Goal: Information Seeking & Learning: Learn about a topic

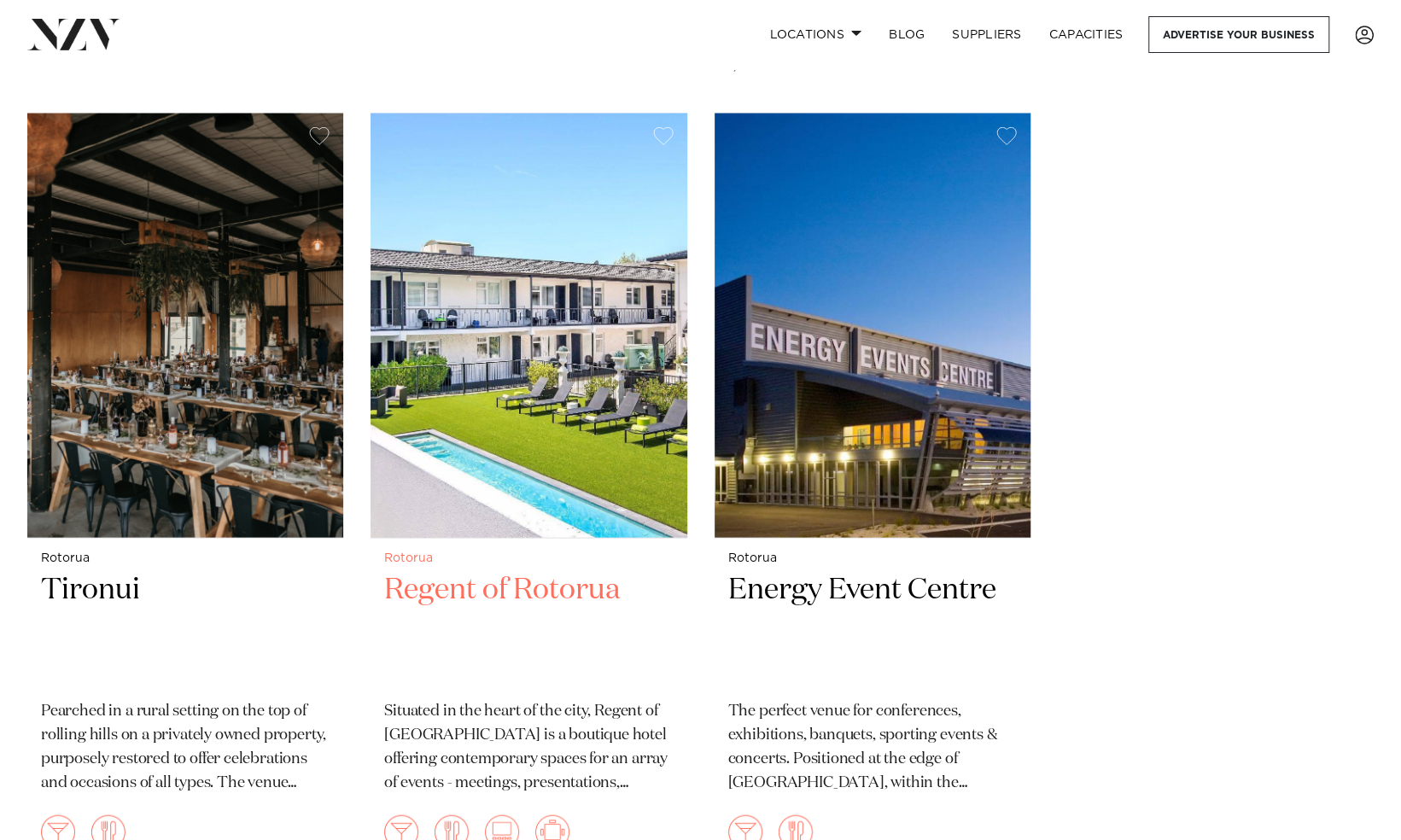
scroll to position [2150, 0]
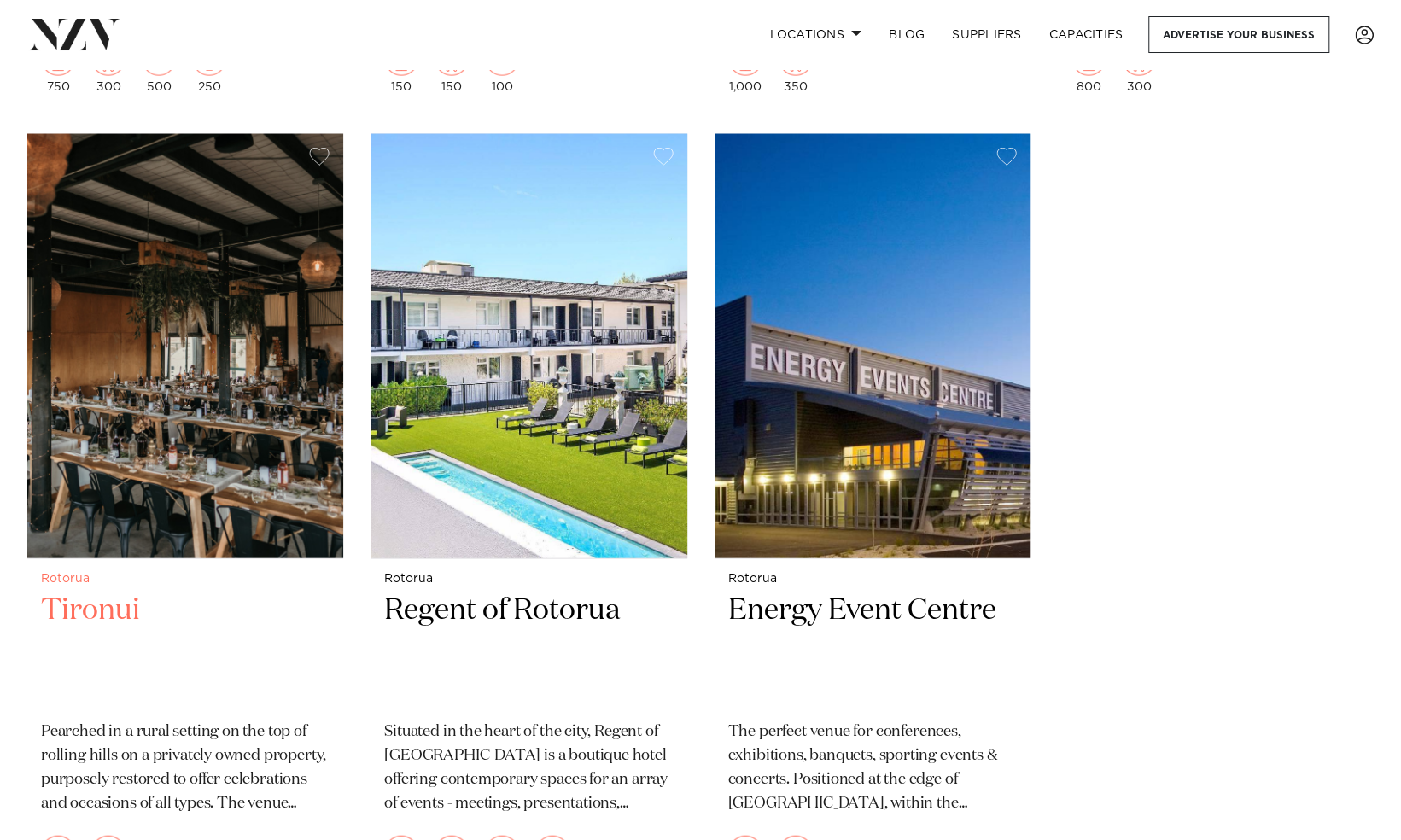
click at [229, 392] on img at bounding box center [186, 347] width 316 height 425
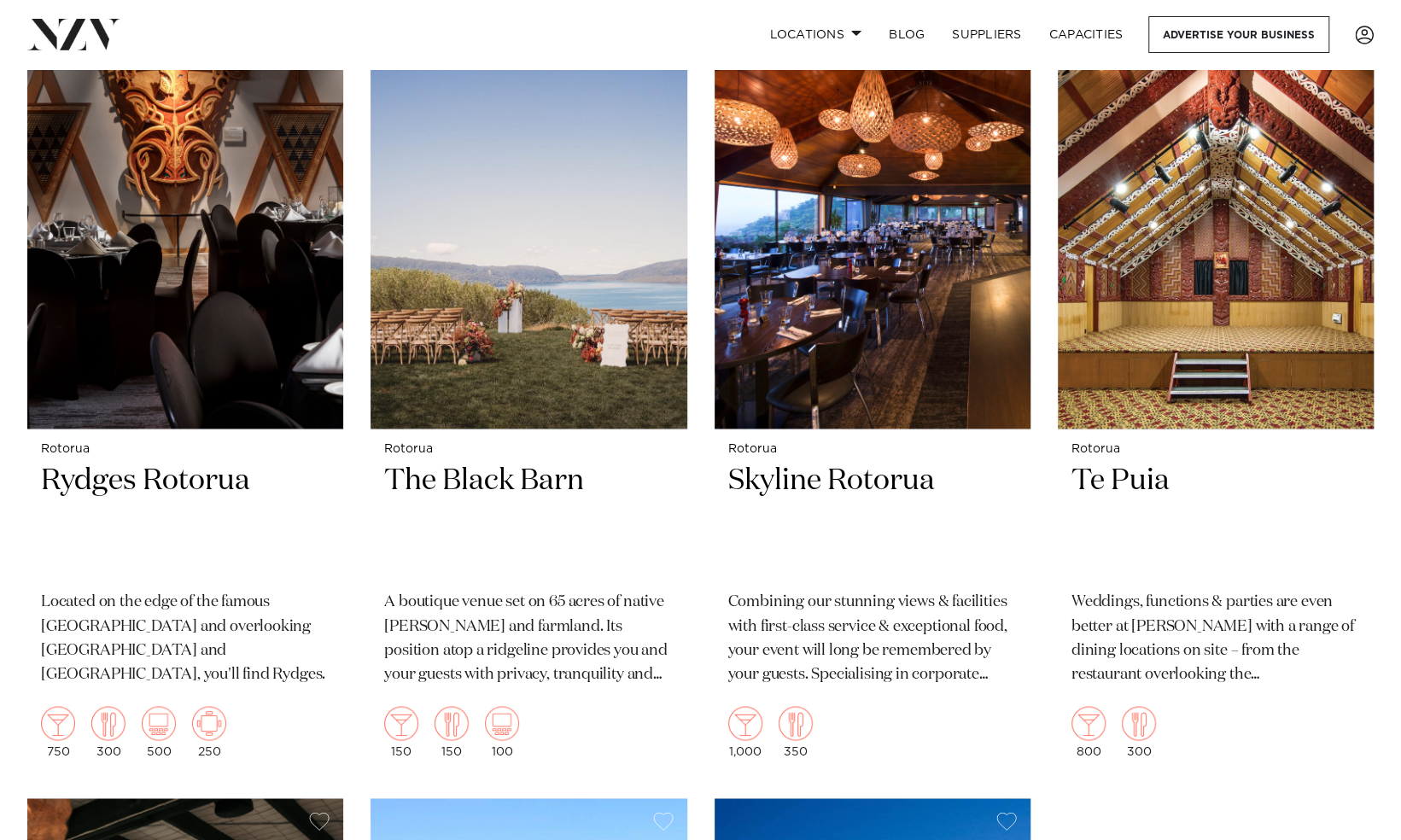
scroll to position [1485, 0]
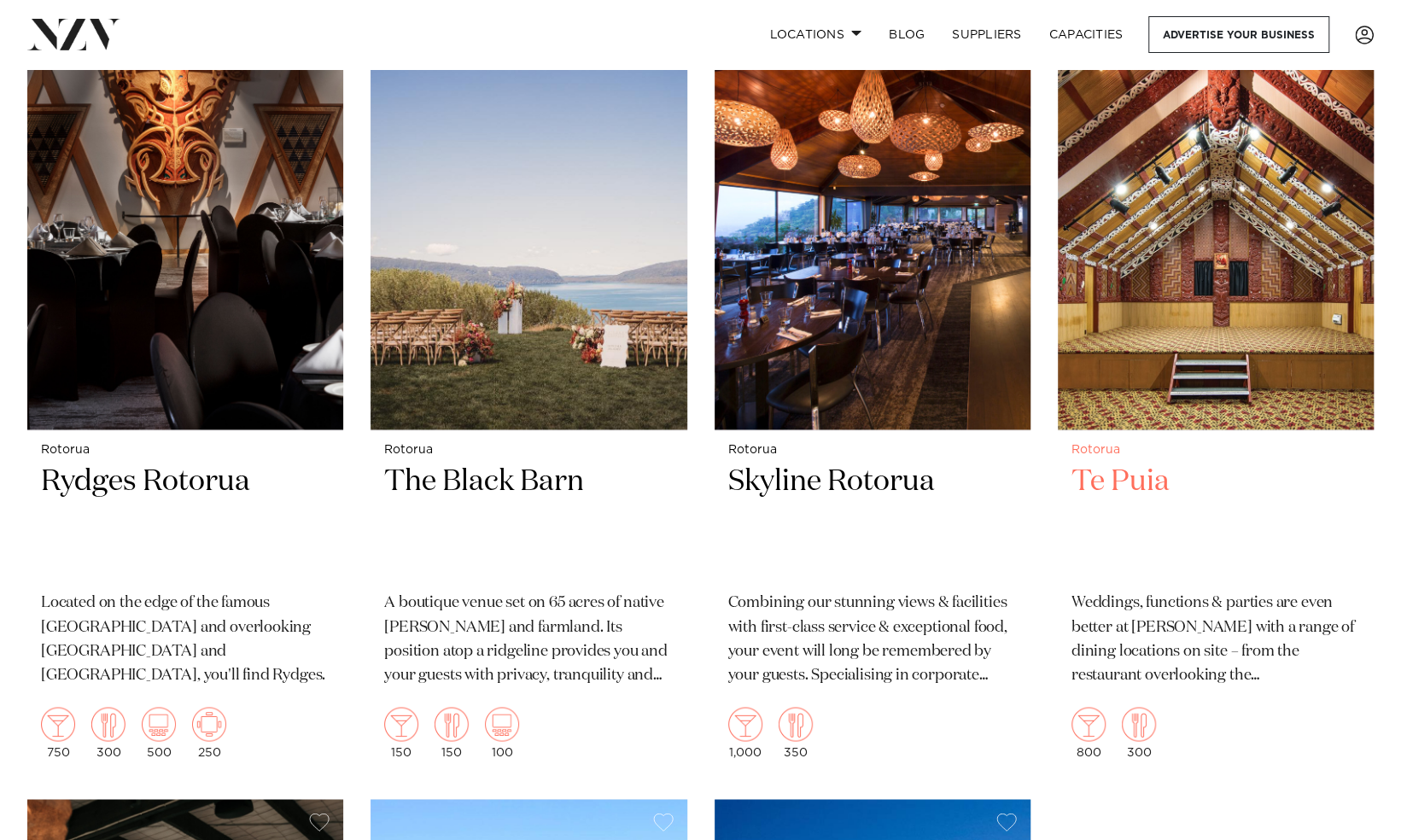
click at [1257, 269] on img at bounding box center [1216, 217] width 316 height 425
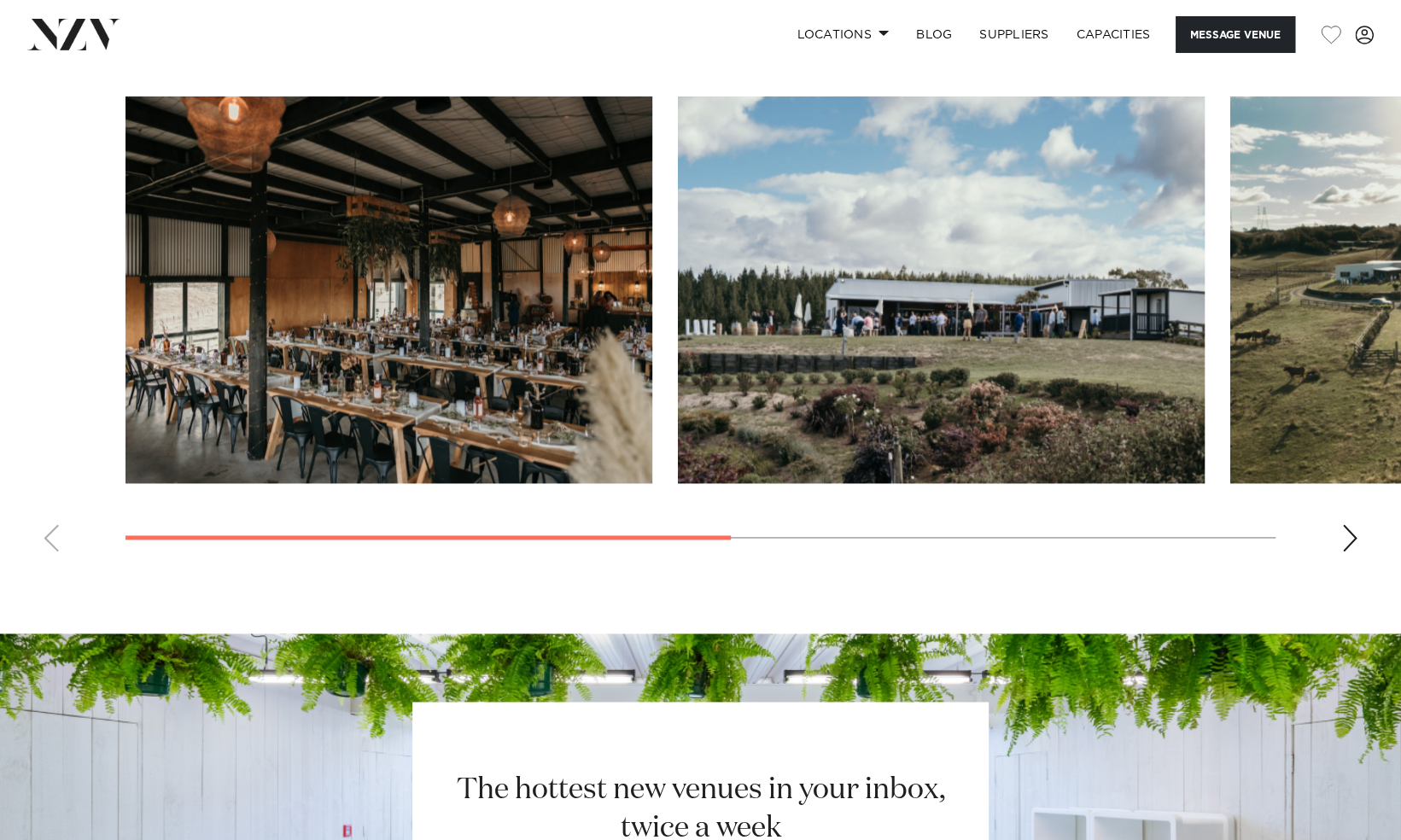
scroll to position [1357, 0]
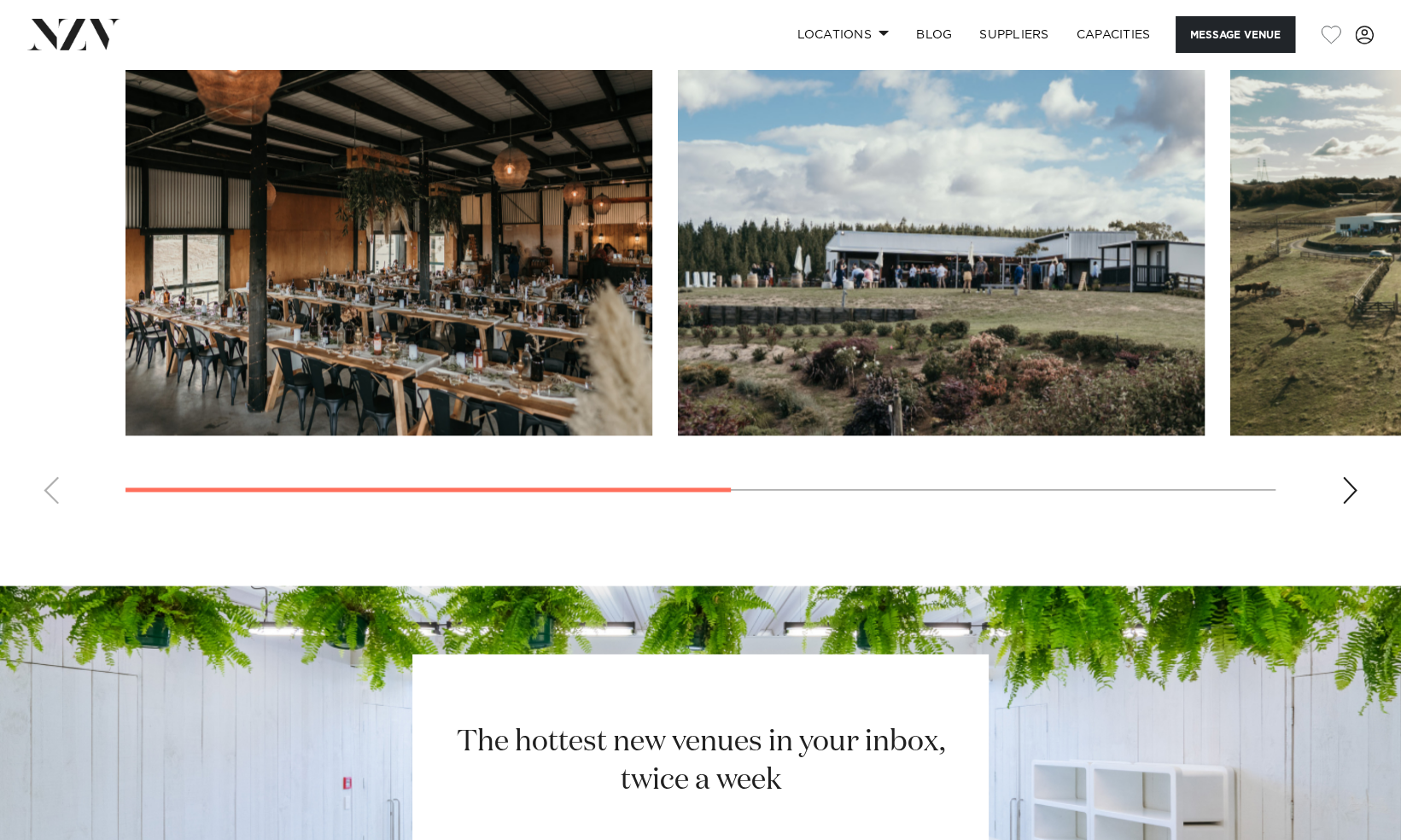
click at [1341, 488] on swiper-container at bounding box center [700, 283] width 1401 height 469
click at [1351, 492] on div "Next slide" at bounding box center [1351, 490] width 17 height 28
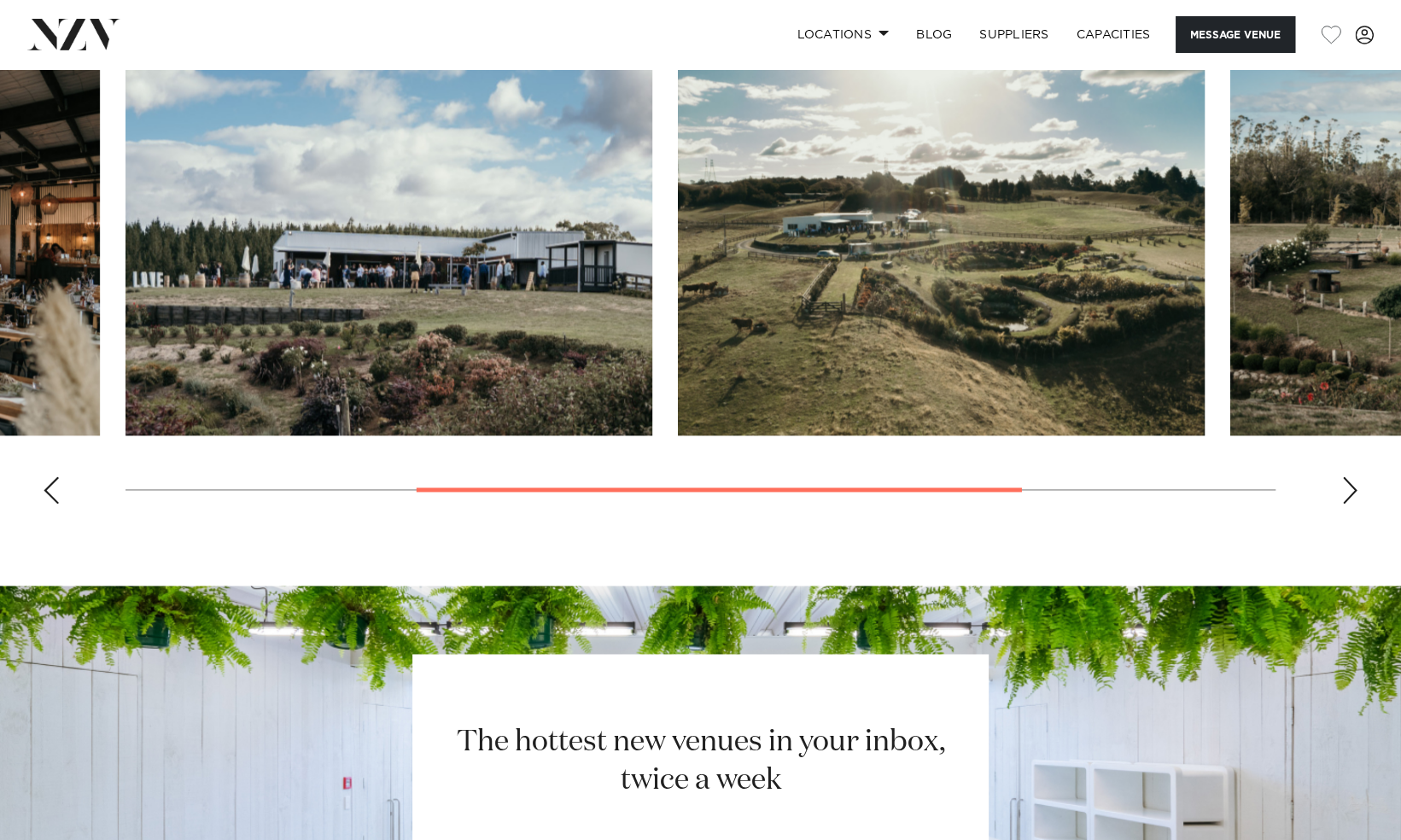
click at [1351, 492] on div "Next slide" at bounding box center [1351, 490] width 17 height 28
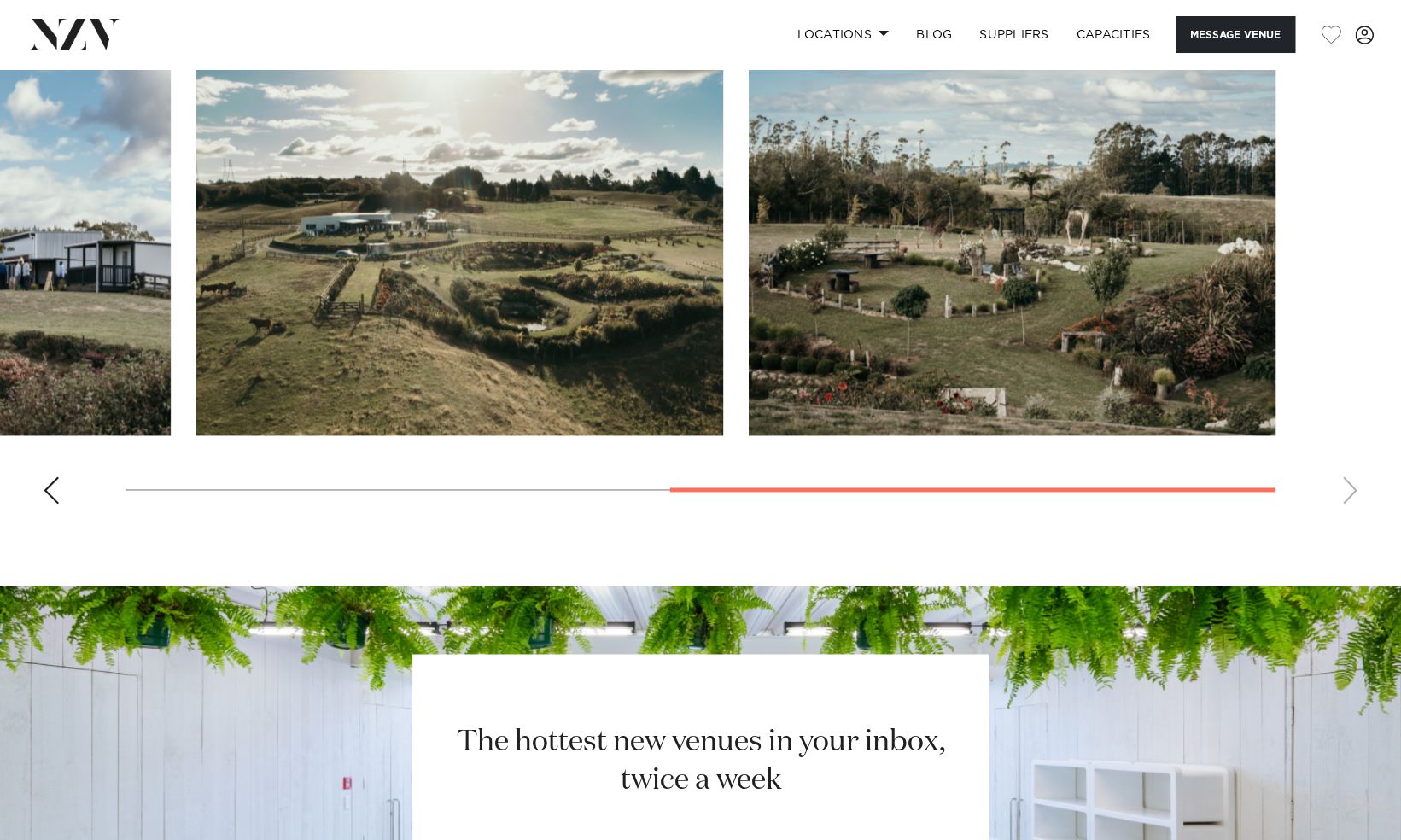
click at [1351, 492] on swiper-container at bounding box center [700, 283] width 1401 height 469
click at [53, 489] on div "Previous slide" at bounding box center [51, 490] width 17 height 28
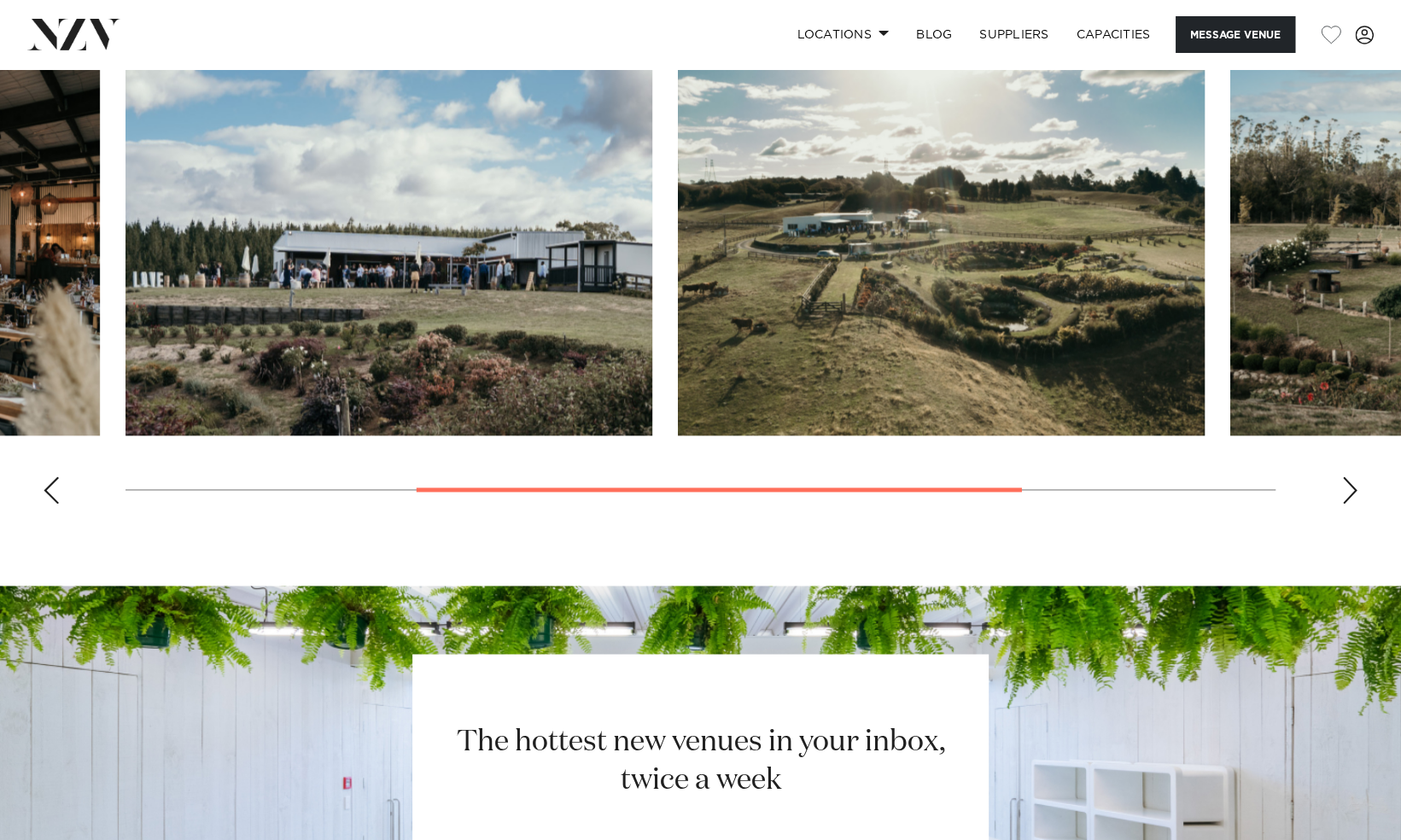
click at [53, 489] on div "Previous slide" at bounding box center [51, 490] width 17 height 28
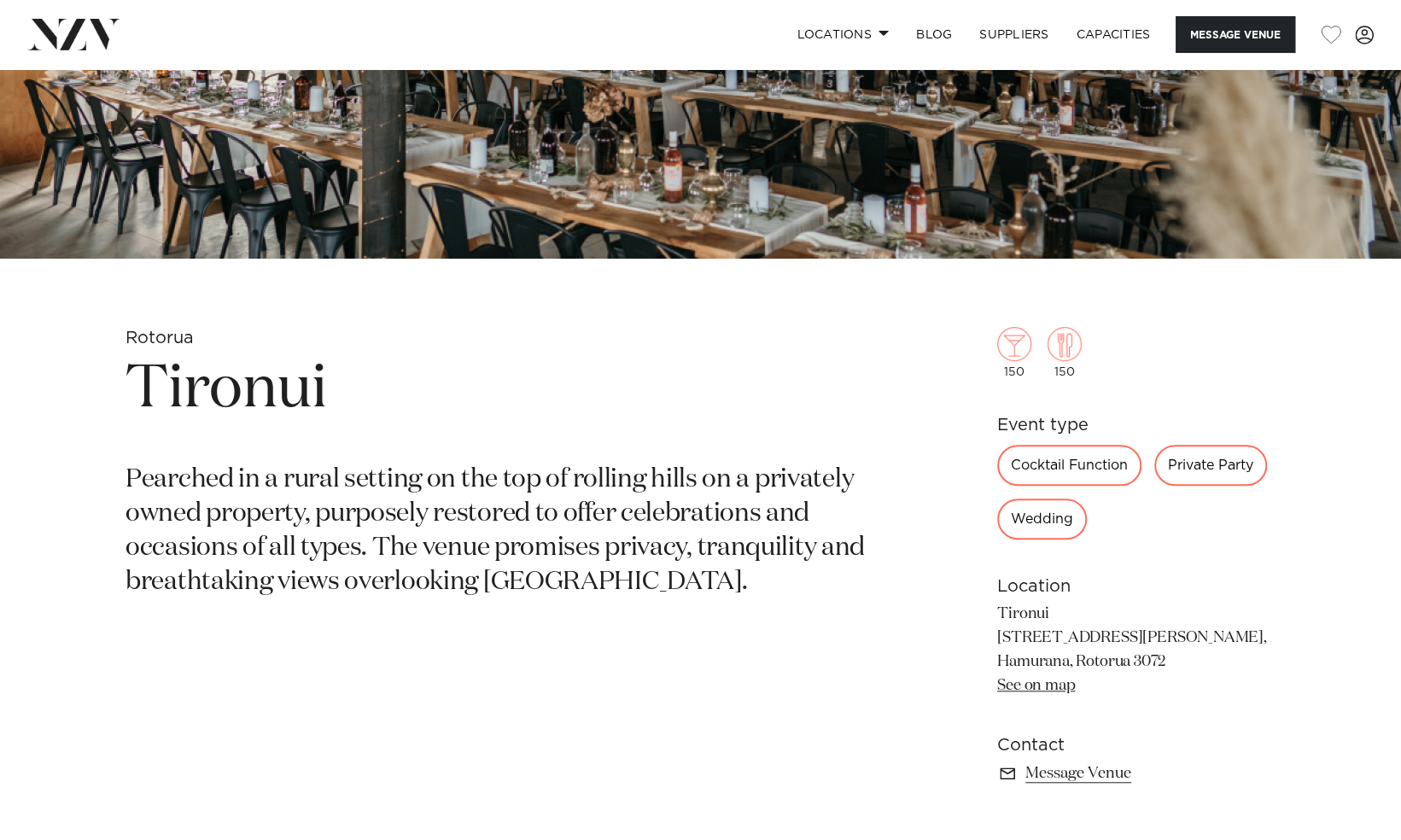
scroll to position [468, 0]
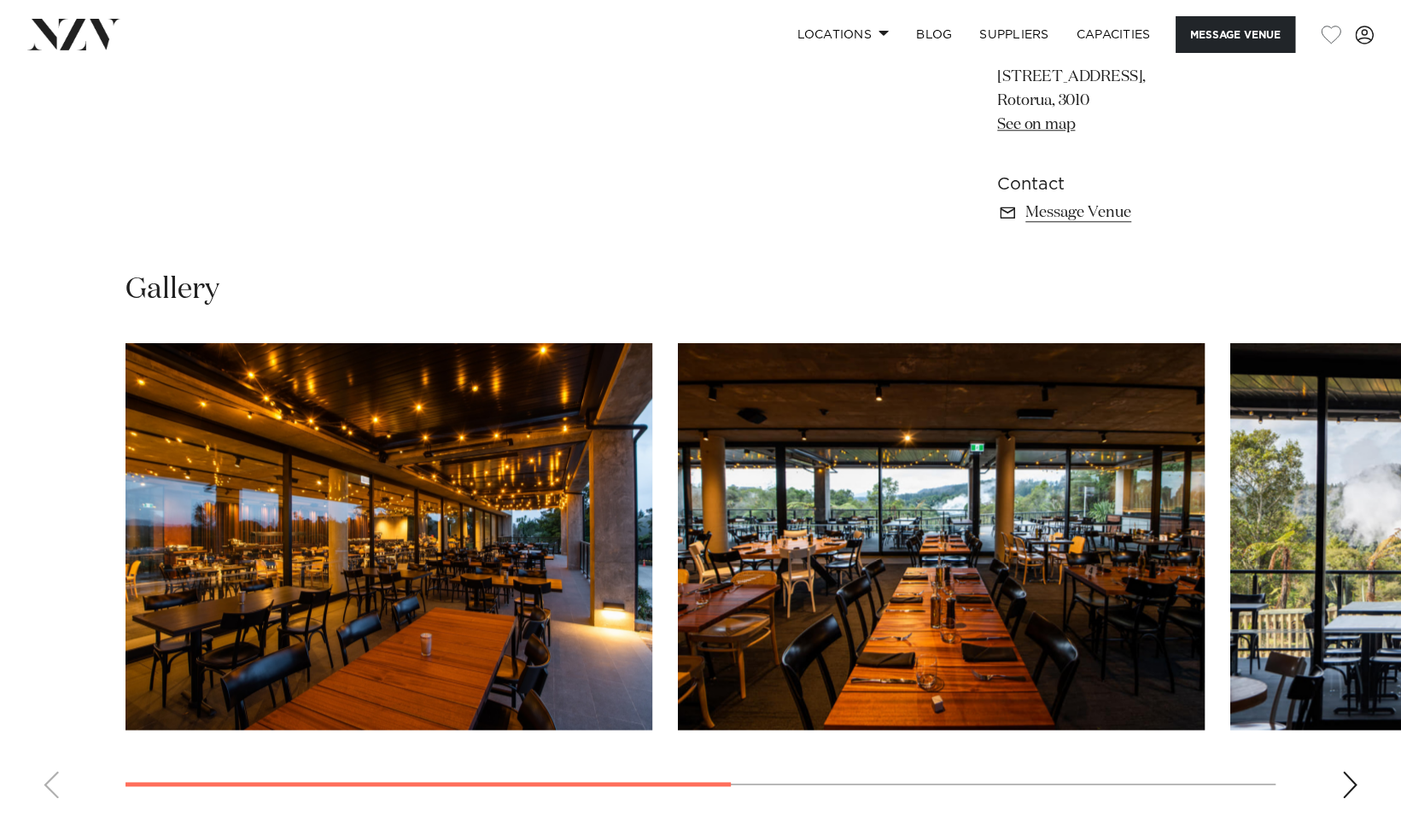
scroll to position [1090, 0]
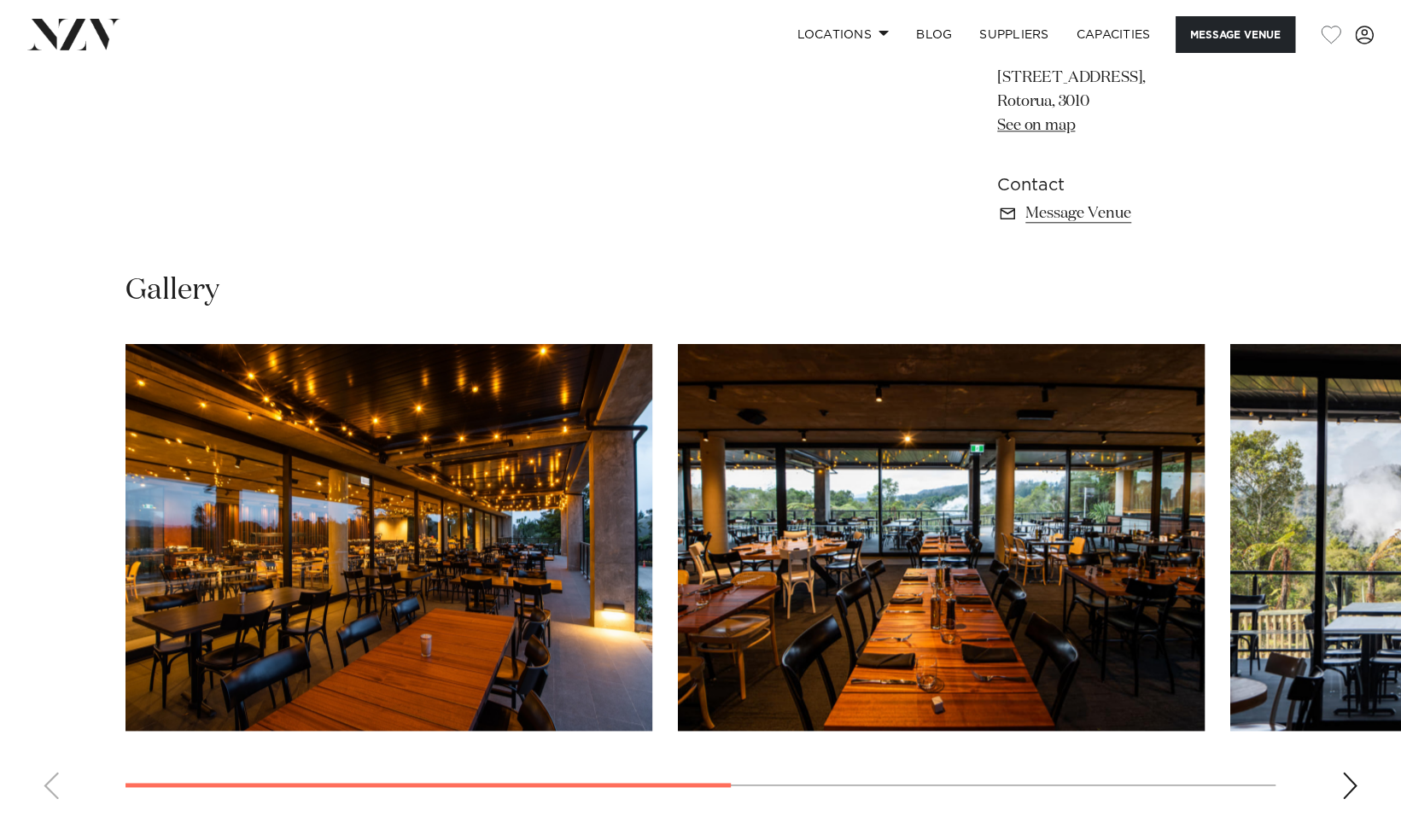
click at [1352, 788] on div "Next slide" at bounding box center [1351, 786] width 17 height 28
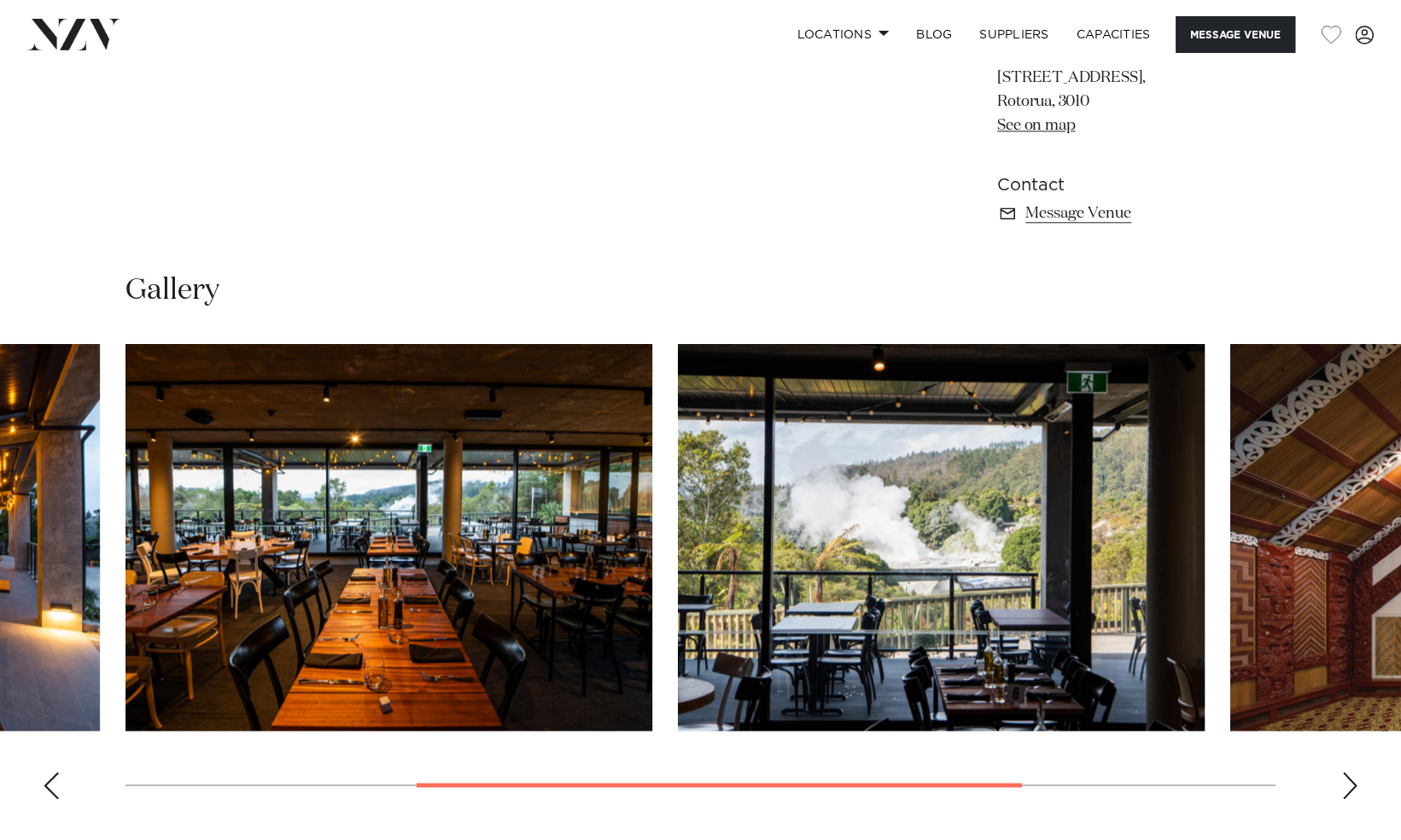
click at [1352, 788] on div "Next slide" at bounding box center [1351, 786] width 17 height 28
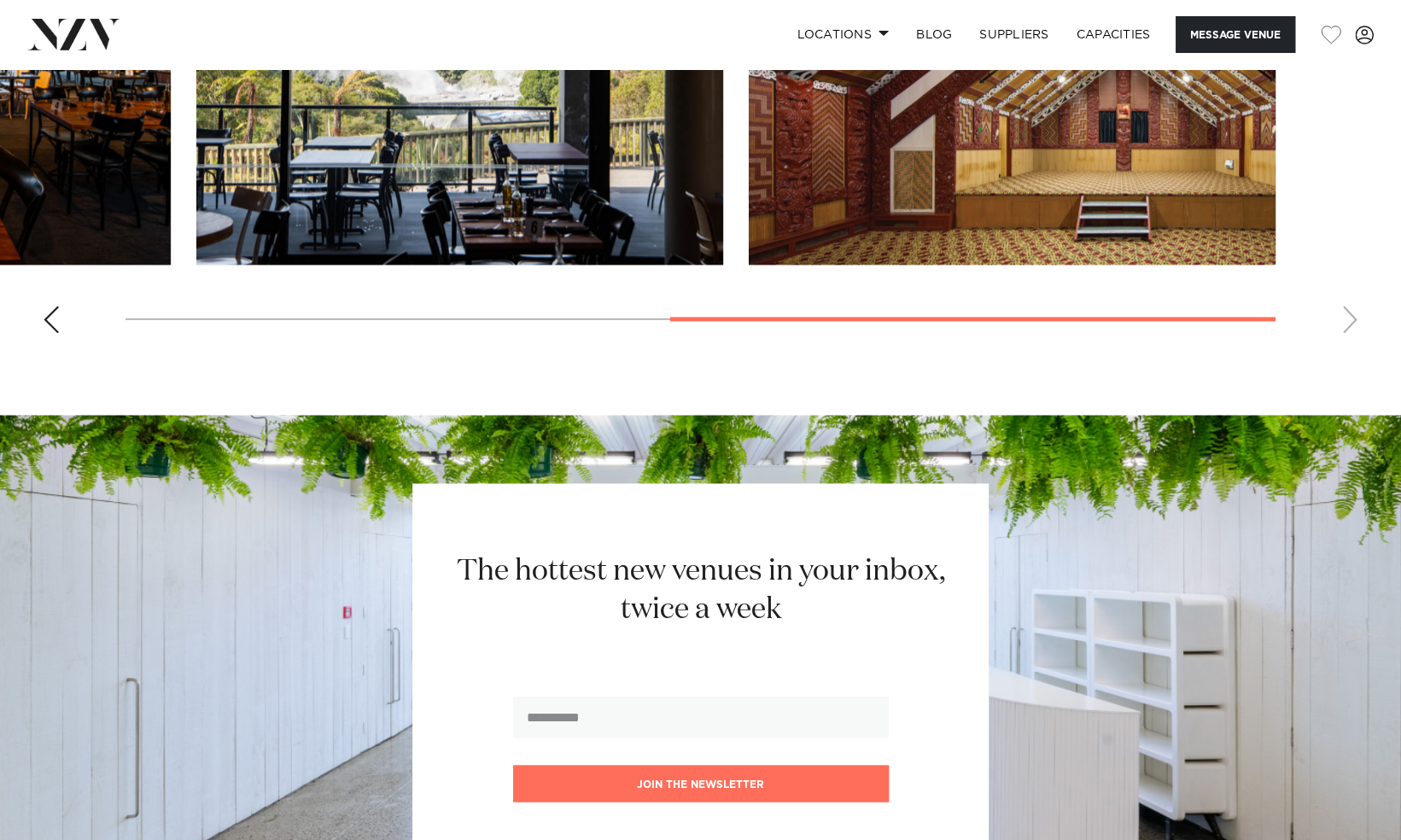
scroll to position [1206, 0]
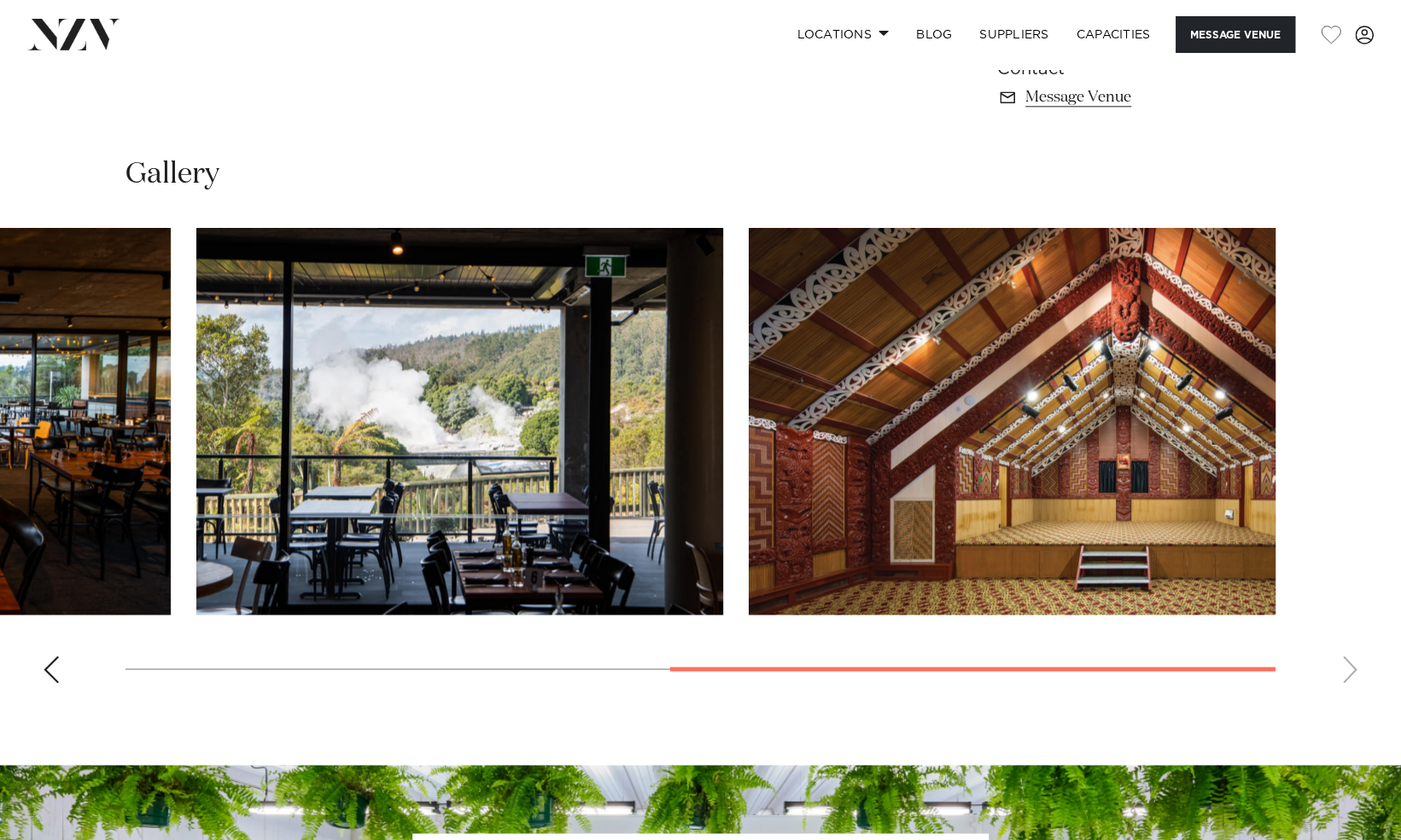
click at [61, 671] on swiper-container at bounding box center [700, 462] width 1401 height 469
click at [49, 670] on div "Previous slide" at bounding box center [51, 670] width 17 height 28
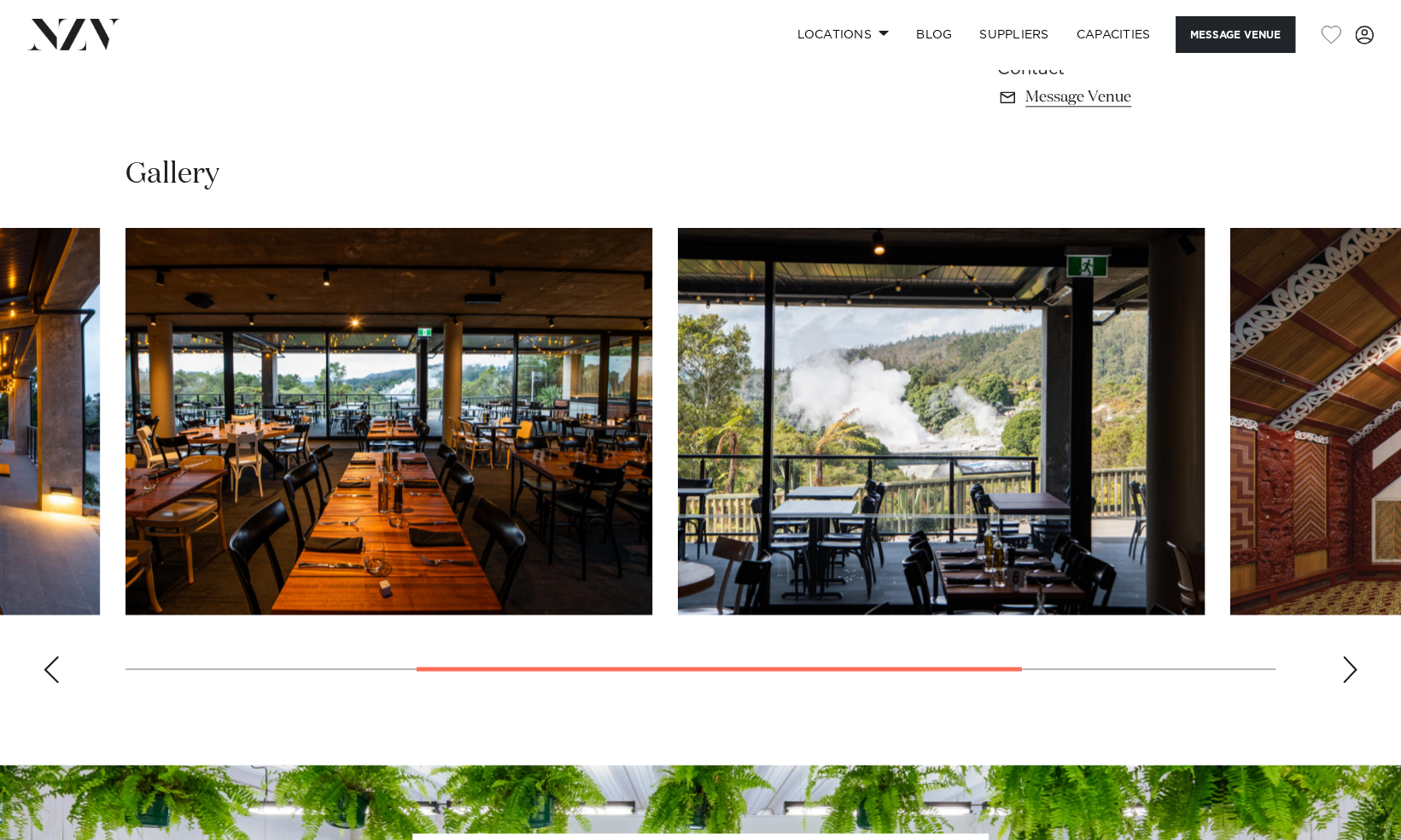
click at [49, 670] on div "Previous slide" at bounding box center [51, 670] width 17 height 28
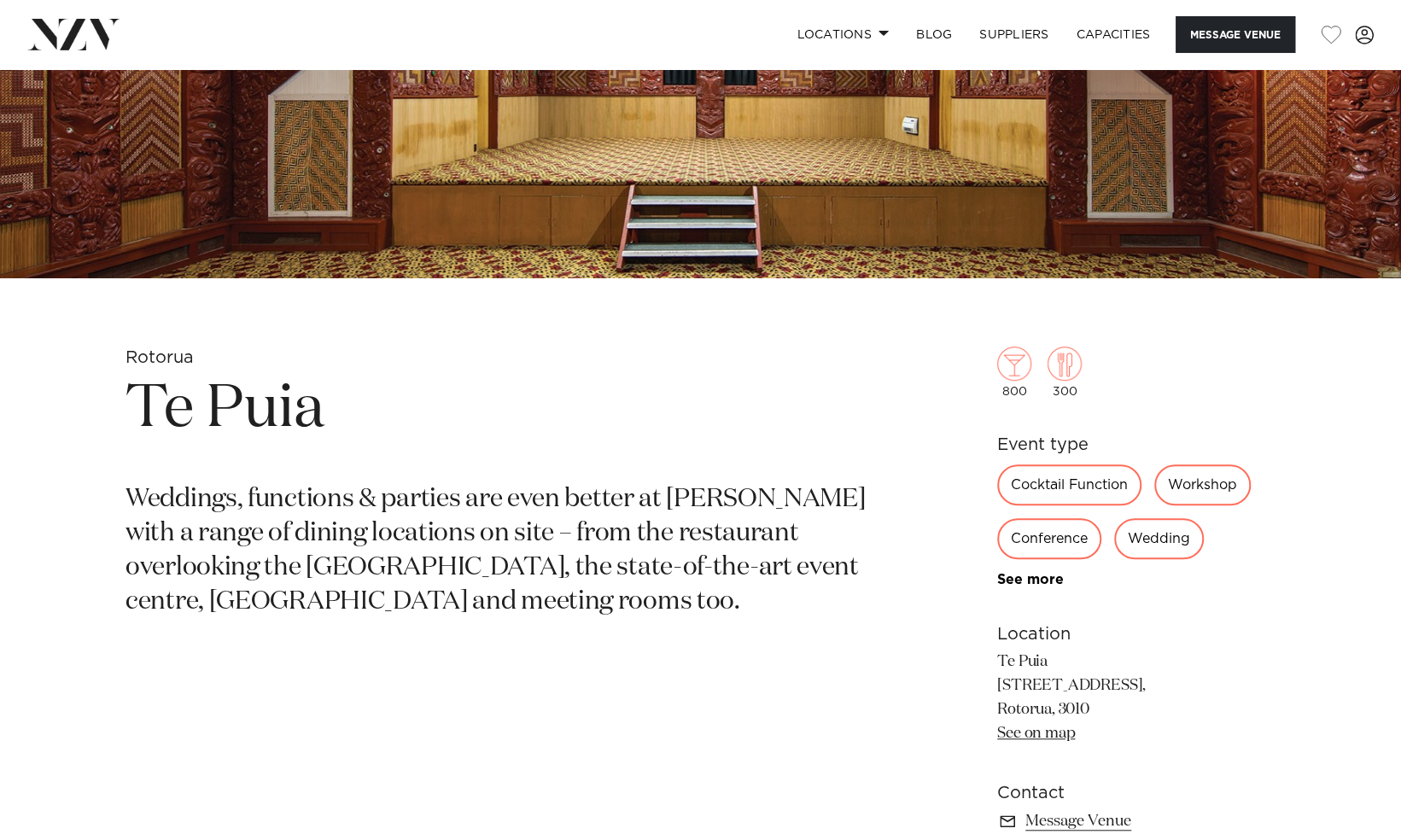
scroll to position [446, 0]
